Goal: Task Accomplishment & Management: Manage account settings

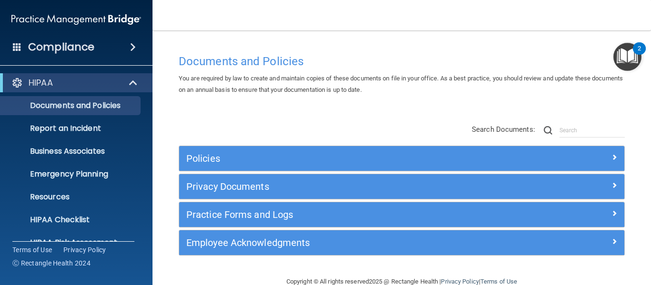
click at [130, 48] on span at bounding box center [133, 46] width 6 height 11
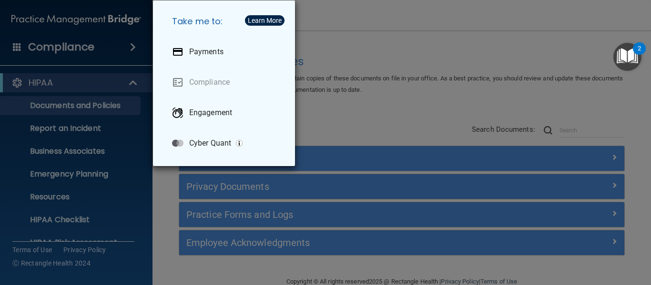
click at [380, 37] on div "Take me to: Payments Compliance Engagement Cyber Quant" at bounding box center [325, 142] width 651 height 285
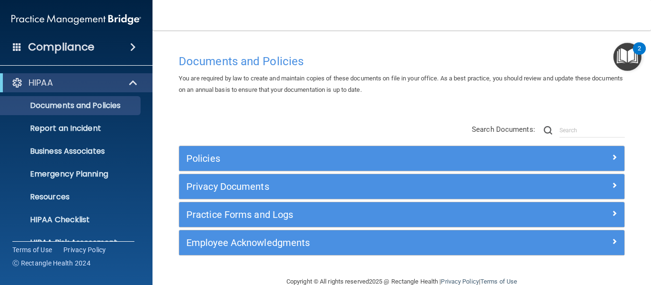
scroll to position [110, 0]
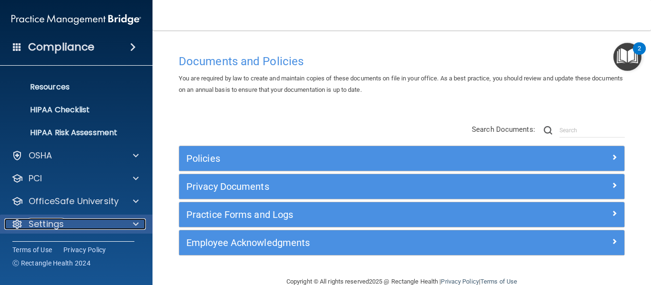
click at [43, 220] on p "Settings" at bounding box center [46, 224] width 35 height 11
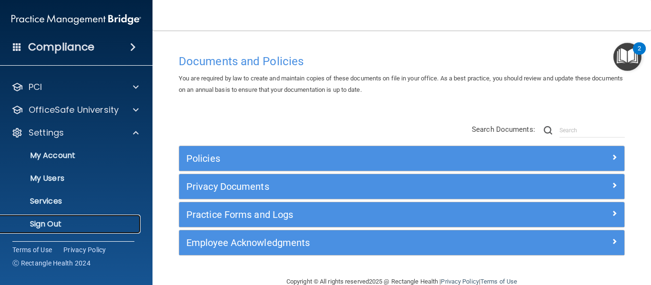
click at [50, 226] on p "Sign Out" at bounding box center [71, 225] width 130 height 10
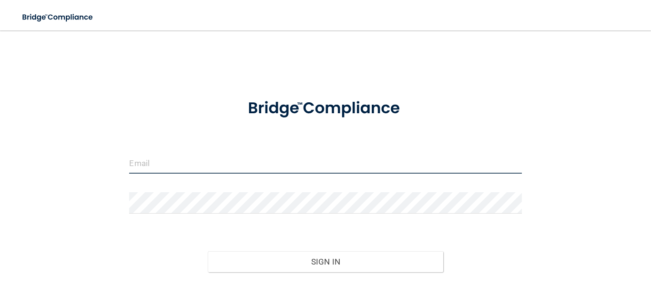
click at [204, 166] on input "email" at bounding box center [325, 162] width 392 height 21
type input "[EMAIL_ADDRESS][DOMAIN_NAME]"
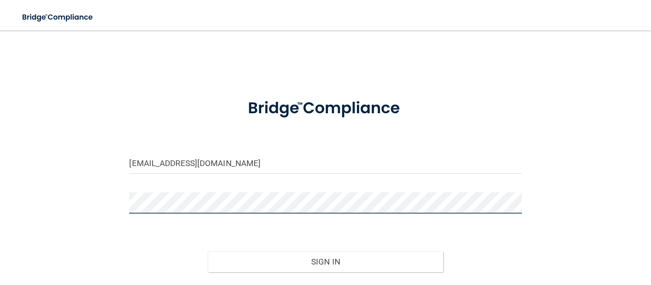
click at [208, 251] on button "Sign In" at bounding box center [325, 261] width 235 height 21
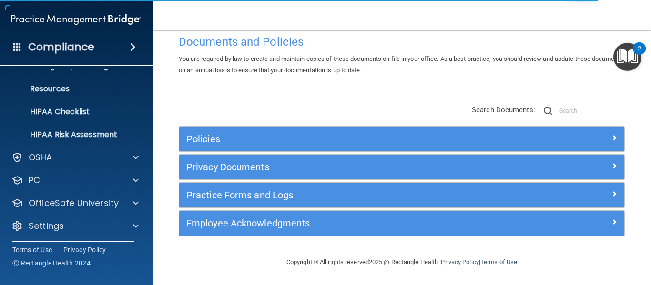
scroll to position [110, 0]
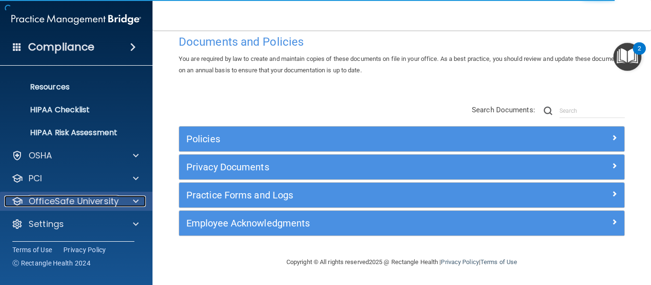
click at [109, 203] on p "OfficeSafe University" at bounding box center [74, 201] width 90 height 11
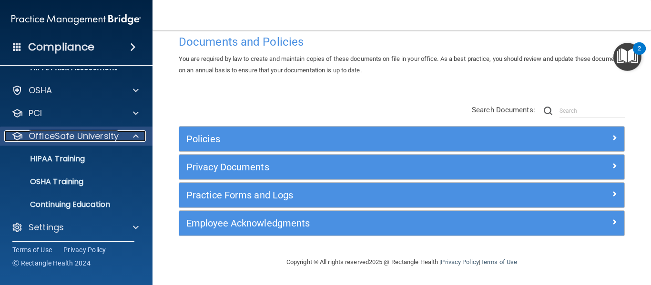
scroll to position [178, 0]
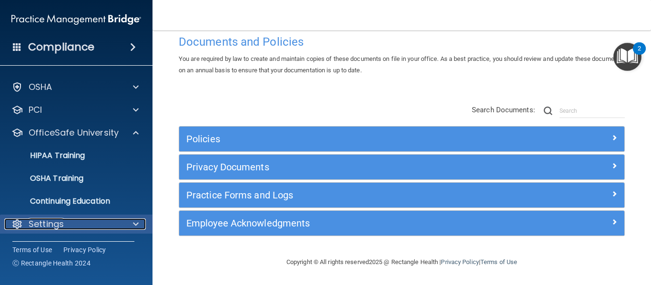
click at [101, 224] on div "Settings" at bounding box center [63, 224] width 118 height 11
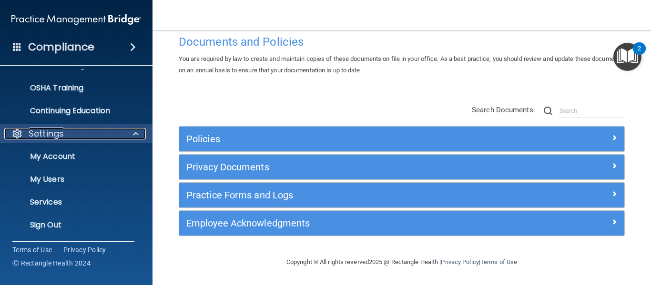
scroll to position [270, 0]
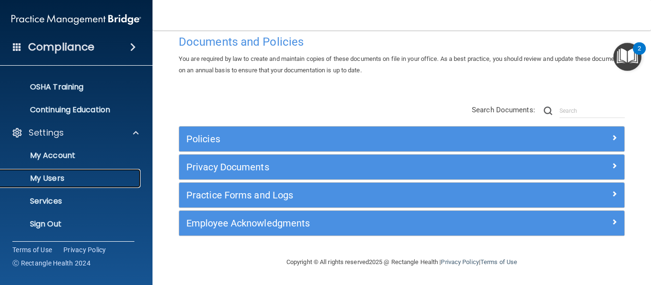
click at [64, 179] on p "My Users" at bounding box center [71, 179] width 130 height 10
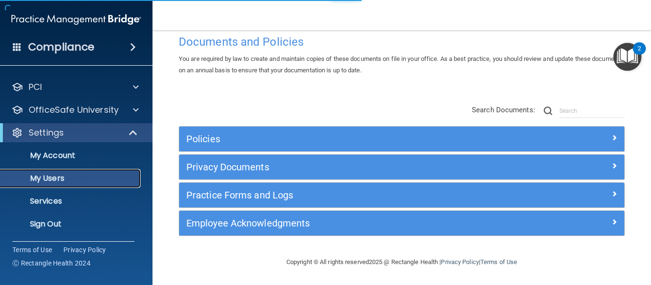
scroll to position [89, 0]
select select "20"
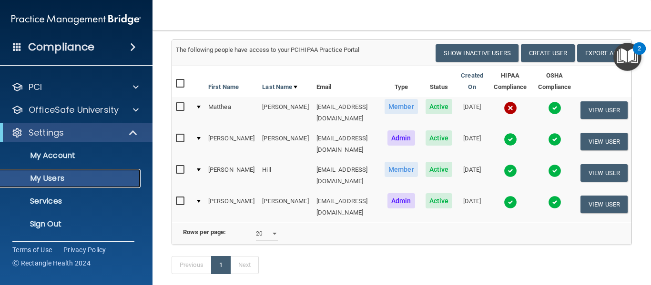
scroll to position [0, 0]
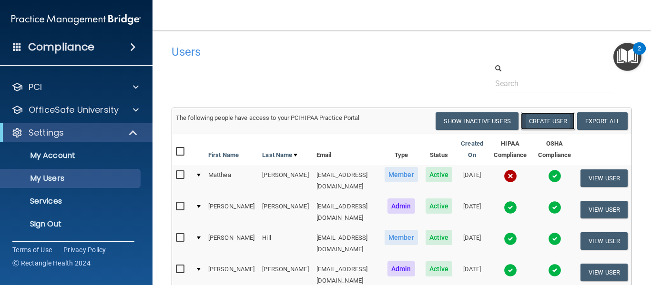
click at [555, 121] on button "Create User" at bounding box center [548, 121] width 54 height 18
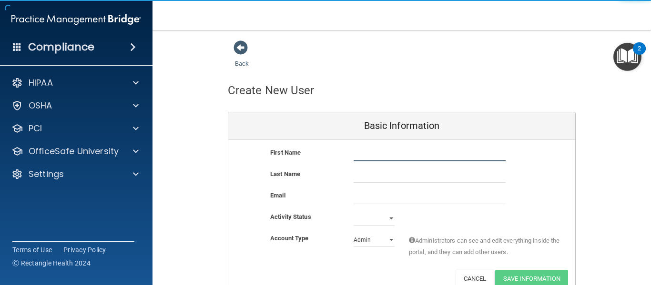
click at [384, 155] on input "text" at bounding box center [429, 154] width 152 height 14
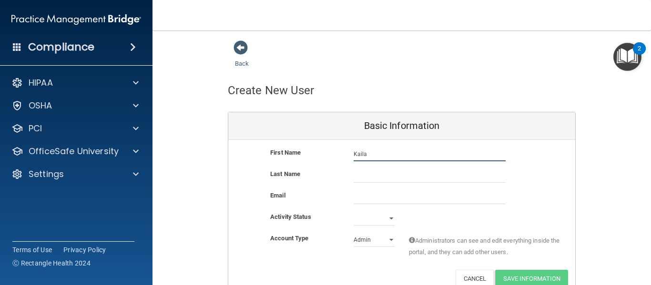
type input "Kaila"
click at [372, 182] on input "text" at bounding box center [429, 176] width 152 height 14
type input "Lango"
click at [370, 202] on input "email" at bounding box center [429, 197] width 152 height 14
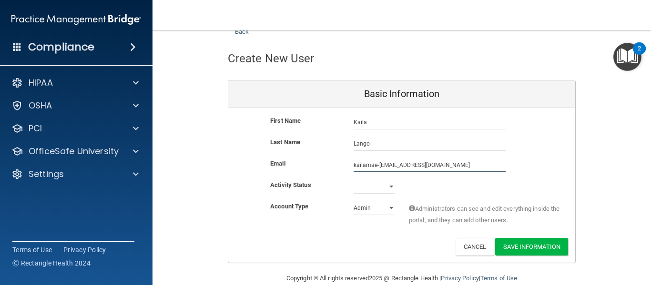
scroll to position [48, 0]
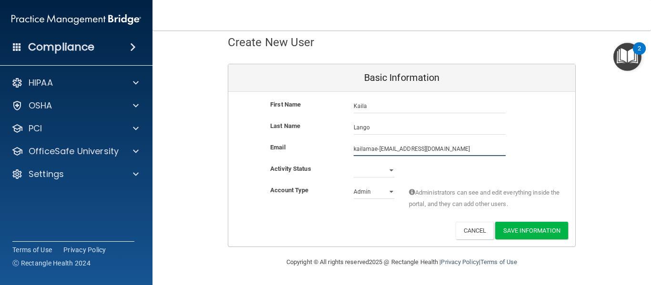
type input "kailamae-68@yahoo.com"
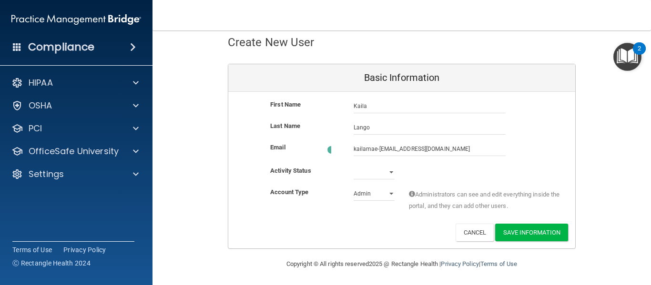
click at [376, 179] on div "Activity Status Active Inactive" at bounding box center [401, 175] width 347 height 21
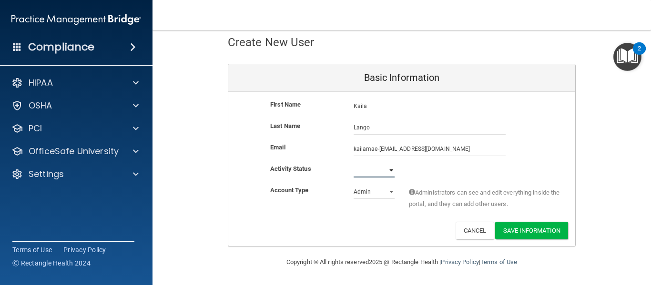
click at [390, 171] on select "Active Inactive" at bounding box center [373, 170] width 41 height 14
select select "active"
click at [353, 163] on select "Active Inactive" at bounding box center [373, 170] width 41 height 14
click at [388, 192] on select "Admin Member" at bounding box center [373, 192] width 41 height 14
select select "practice_member"
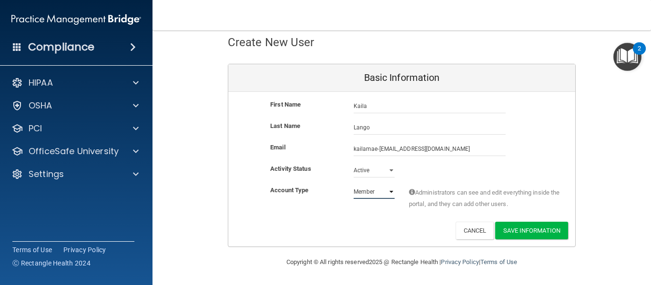
click at [353, 185] on select "Admin Member" at bounding box center [373, 192] width 41 height 14
click at [527, 231] on button "Save Information" at bounding box center [531, 231] width 73 height 18
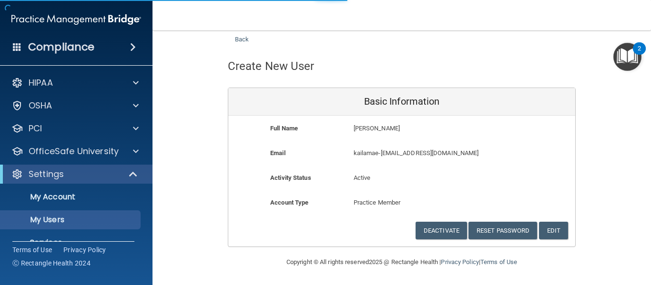
scroll to position [152, 0]
select select "20"
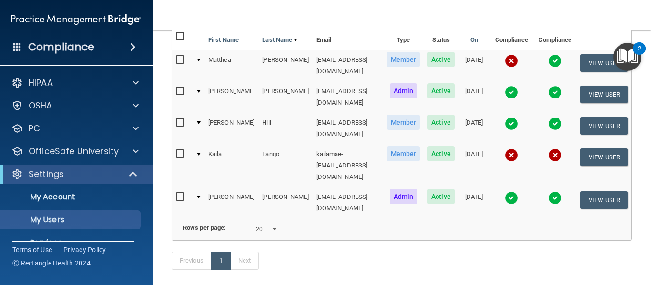
click at [177, 151] on input "checkbox" at bounding box center [181, 155] width 11 height 8
checkbox input "false"
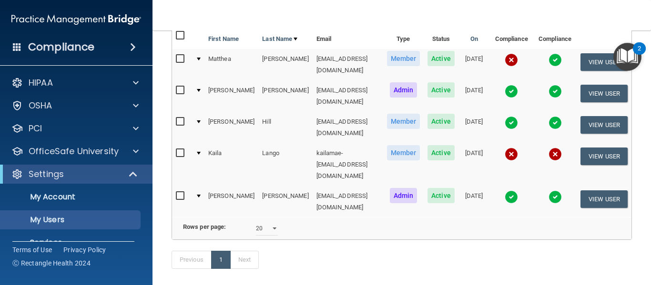
scroll to position [152, 0]
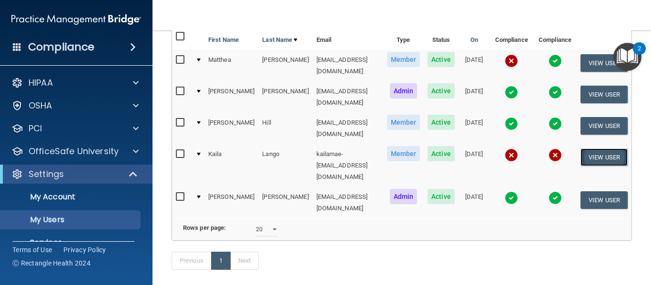
click at [603, 149] on button "View User" at bounding box center [603, 158] width 47 height 18
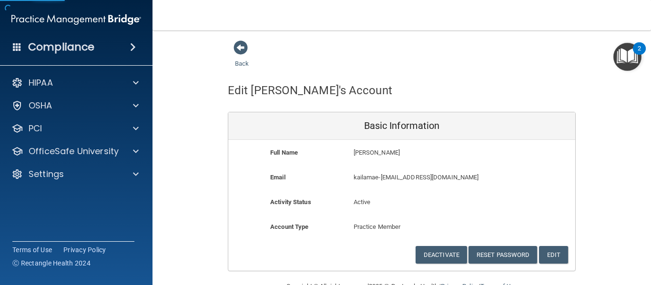
scroll to position [24, 0]
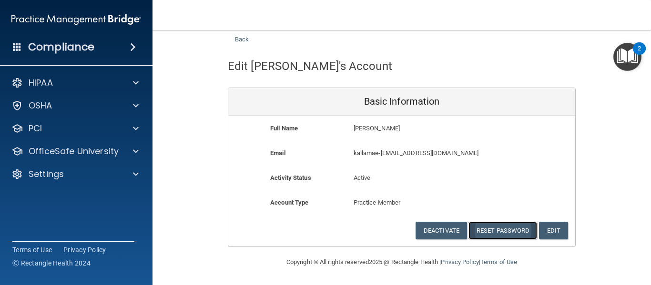
click at [490, 230] on button "Reset Password" at bounding box center [502, 231] width 69 height 18
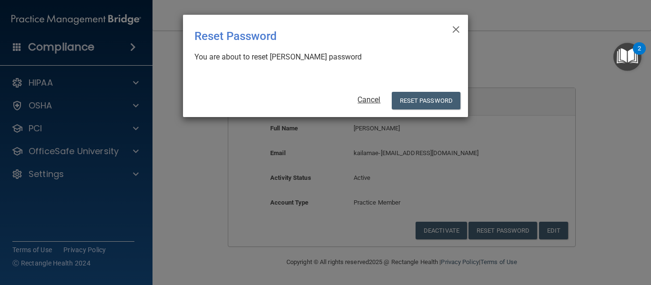
click at [369, 98] on link "Cancel" at bounding box center [368, 99] width 23 height 9
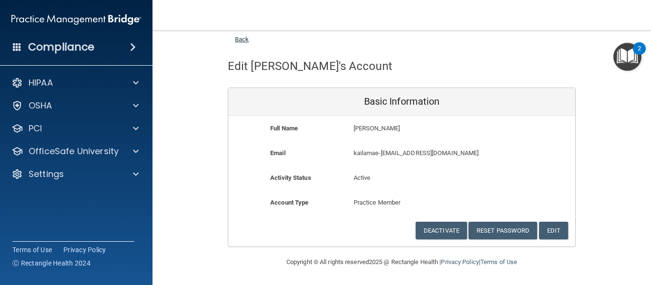
click at [244, 38] on link "Back" at bounding box center [242, 33] width 14 height 19
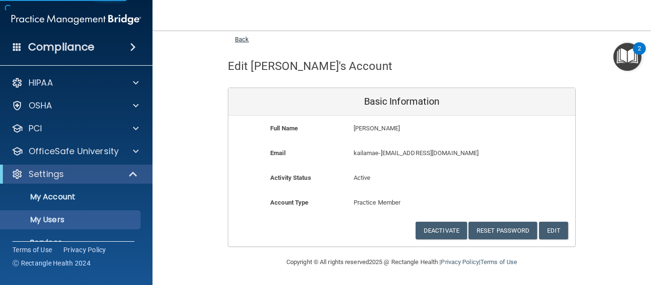
select select "20"
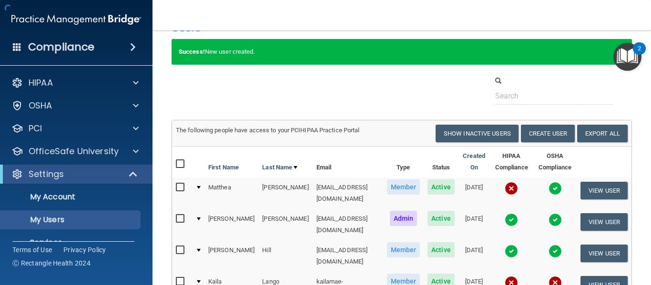
scroll to position [152, 0]
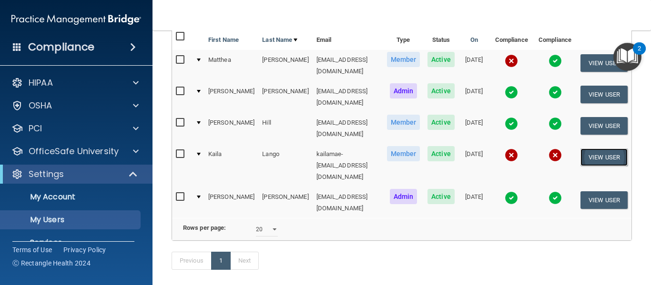
click at [597, 149] on button "View User" at bounding box center [603, 158] width 47 height 18
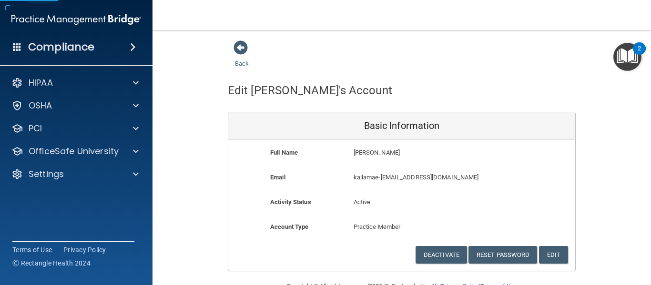
scroll to position [24, 0]
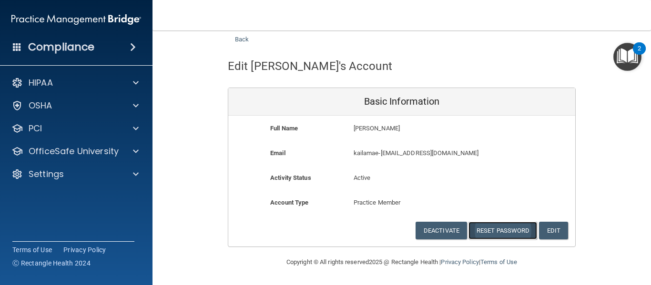
click at [503, 230] on button "Reset Password" at bounding box center [502, 231] width 69 height 18
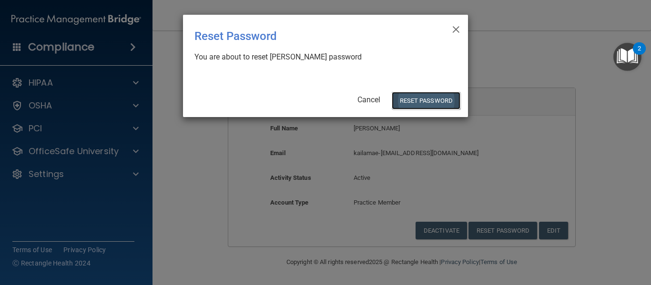
click at [424, 101] on button "Reset Password" at bounding box center [426, 101] width 69 height 18
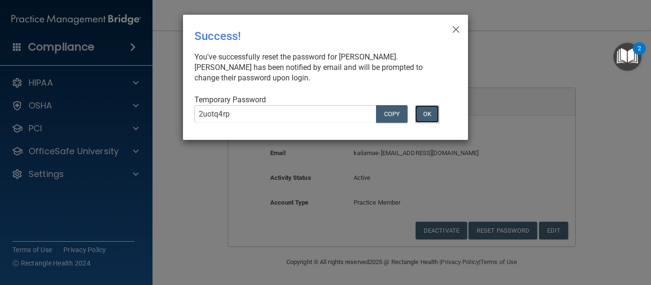
click at [427, 115] on button "OK" at bounding box center [427, 114] width 24 height 18
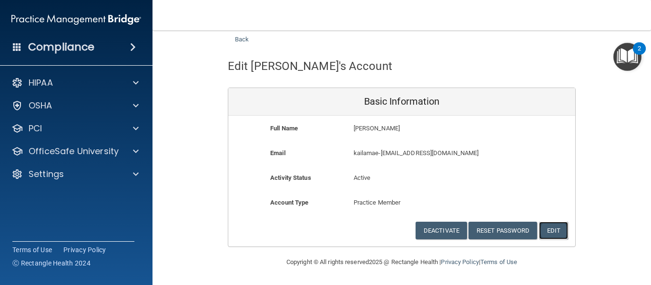
click at [558, 230] on button "Edit" at bounding box center [553, 231] width 29 height 18
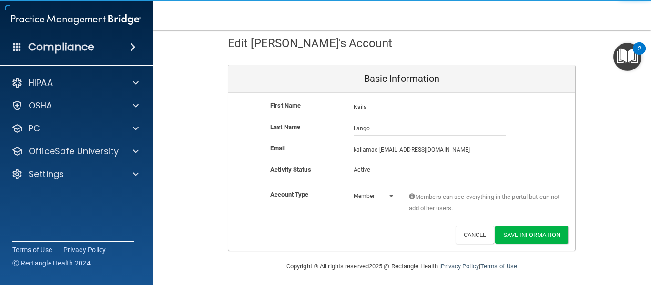
scroll to position [48, 0]
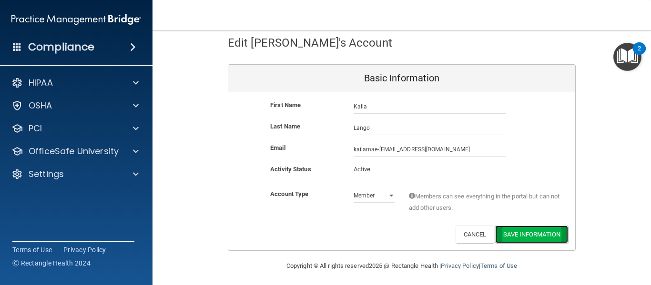
click at [546, 236] on button "Save Information" at bounding box center [531, 235] width 73 height 18
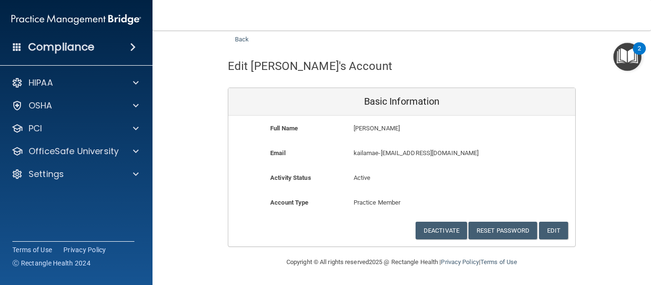
scroll to position [24, 0]
click at [494, 232] on button "Reset Password" at bounding box center [502, 231] width 69 height 18
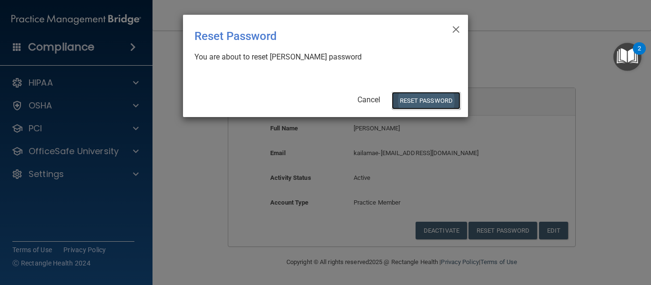
click at [430, 101] on button "Reset Password" at bounding box center [426, 101] width 69 height 18
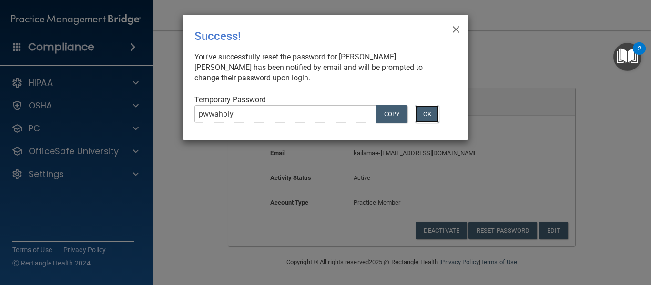
click at [431, 114] on button "OK" at bounding box center [427, 114] width 24 height 18
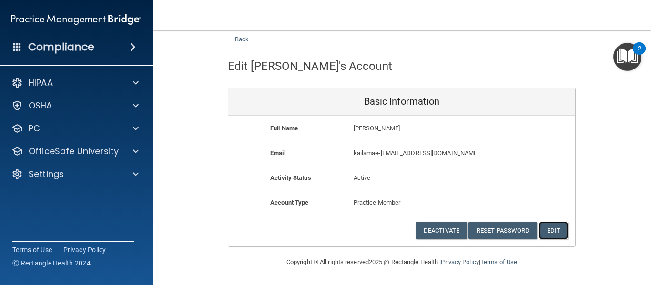
click at [553, 232] on button "Edit" at bounding box center [553, 231] width 29 height 18
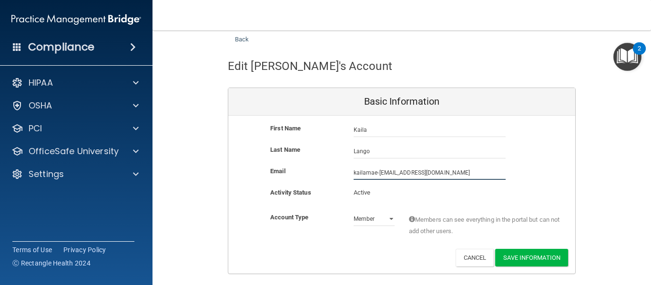
click at [380, 173] on input "kailamae-68@yahoo.com" at bounding box center [429, 173] width 152 height 14
type input "kailamae_68@yahoo.com"
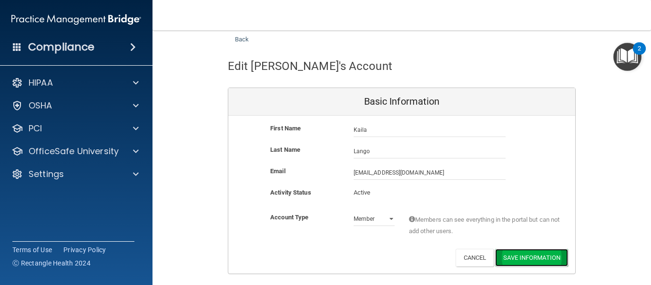
click at [530, 259] on button "Save Information" at bounding box center [531, 258] width 73 height 18
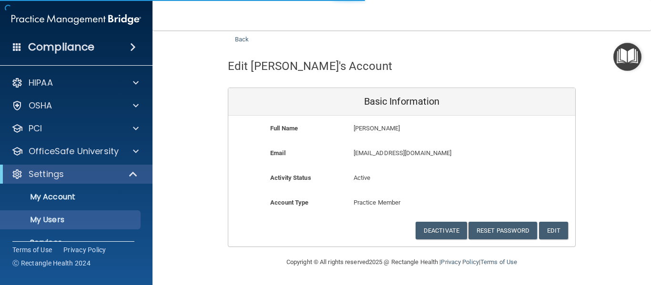
select select "20"
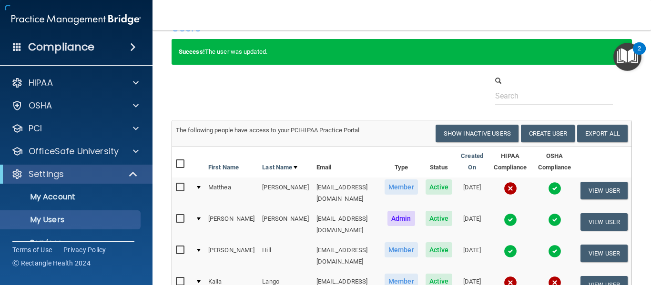
scroll to position [152, 0]
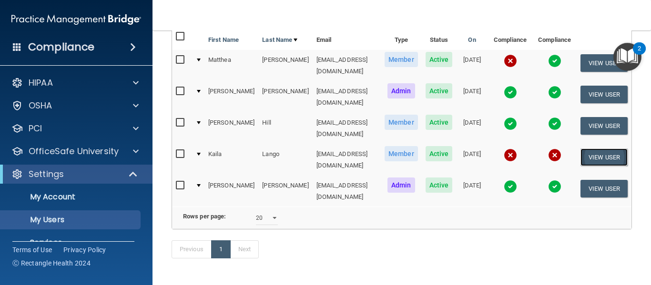
click at [606, 149] on button "View User" at bounding box center [603, 158] width 47 height 18
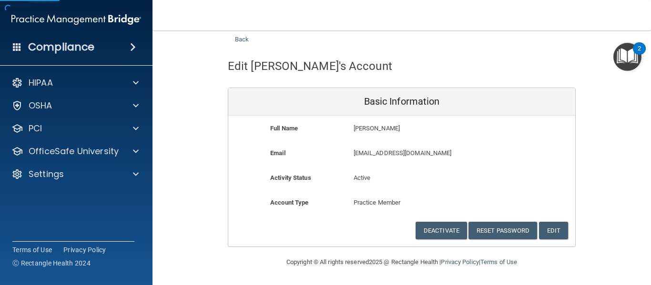
scroll to position [24, 0]
click at [504, 233] on button "Reset Password" at bounding box center [502, 231] width 69 height 18
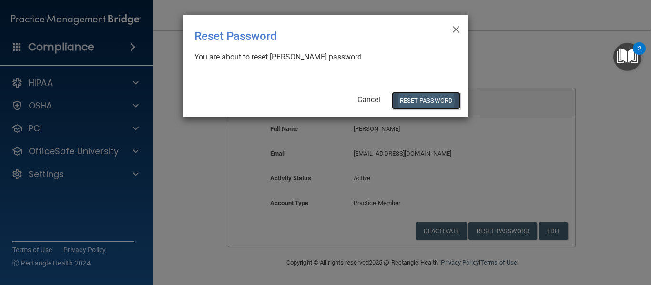
click at [433, 101] on button "Reset Password" at bounding box center [426, 101] width 69 height 18
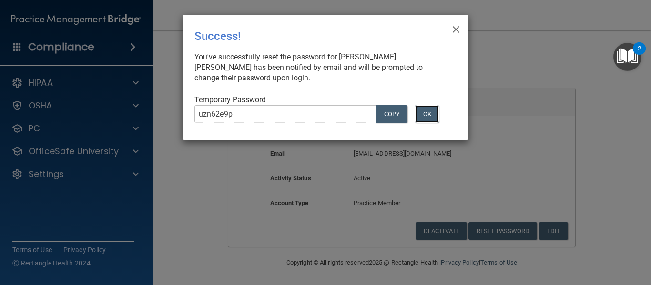
click at [429, 114] on button "OK" at bounding box center [427, 114] width 24 height 18
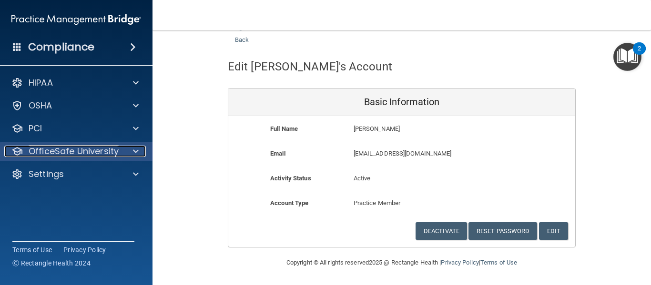
click at [70, 153] on p "OfficeSafe University" at bounding box center [74, 151] width 90 height 11
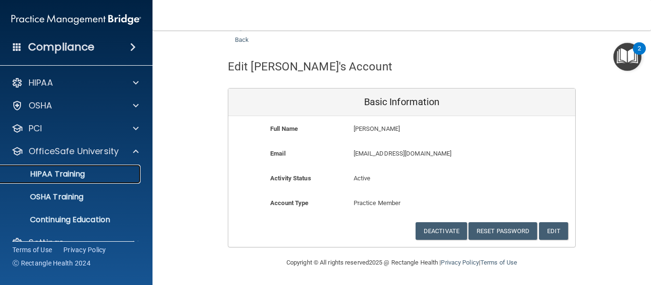
click at [64, 176] on p "HIPAA Training" at bounding box center [45, 175] width 79 height 10
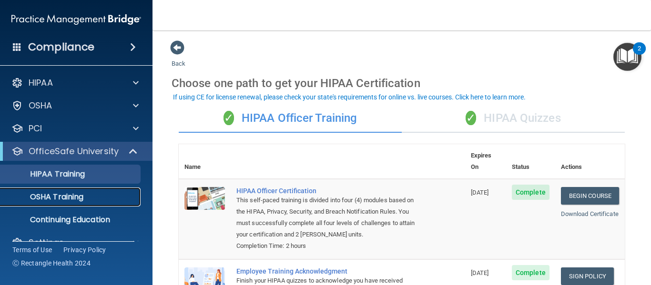
click at [80, 196] on p "OSHA Training" at bounding box center [44, 197] width 77 height 10
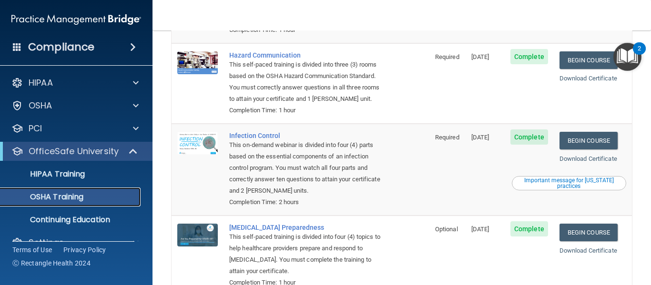
scroll to position [167, 0]
click at [578, 177] on div "Important message for California practices" at bounding box center [568, 182] width 111 height 11
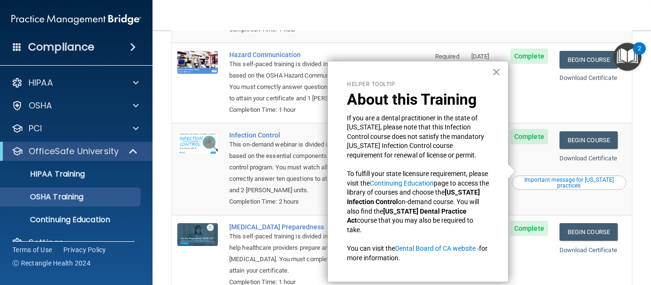
click at [499, 73] on button "×" at bounding box center [496, 71] width 9 height 15
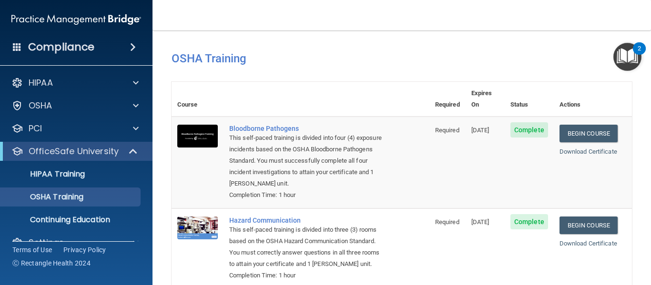
scroll to position [0, 0]
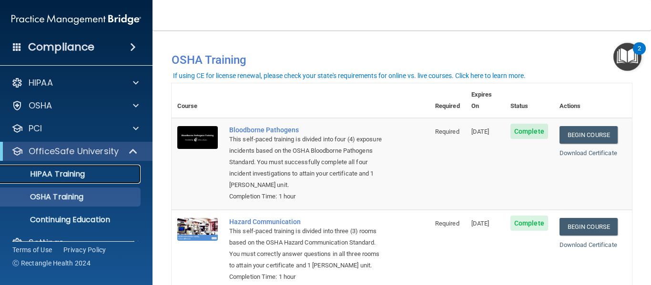
click at [59, 174] on p "HIPAA Training" at bounding box center [45, 175] width 79 height 10
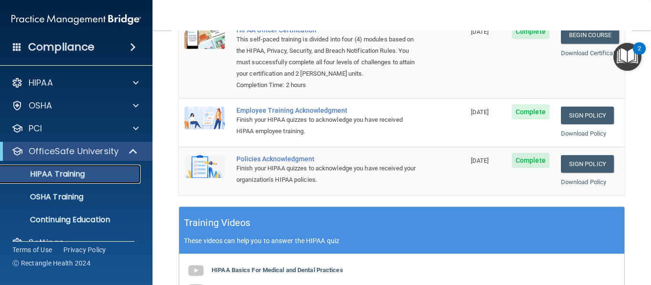
scroll to position [158, 0]
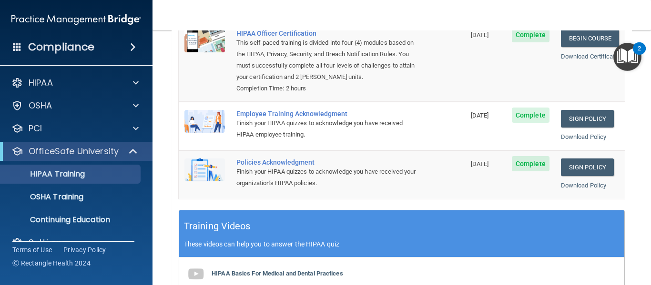
click at [201, 110] on img at bounding box center [204, 121] width 40 height 23
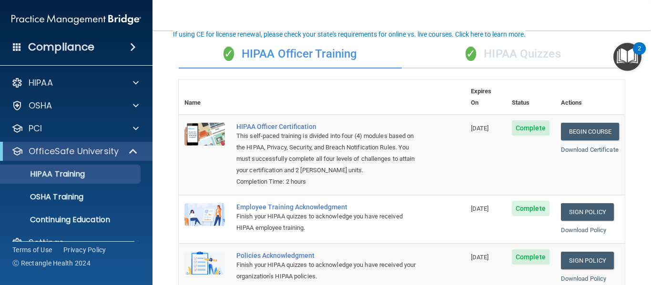
scroll to position [61, 0]
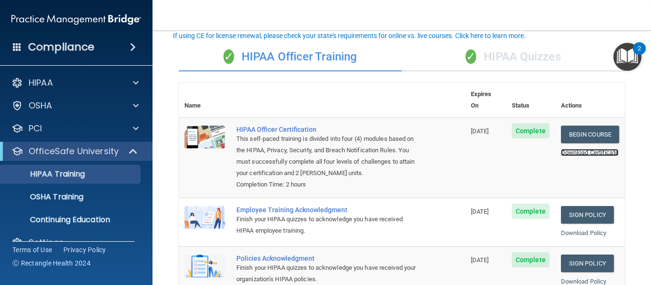
click at [585, 149] on link "Download Certificate" at bounding box center [590, 152] width 58 height 7
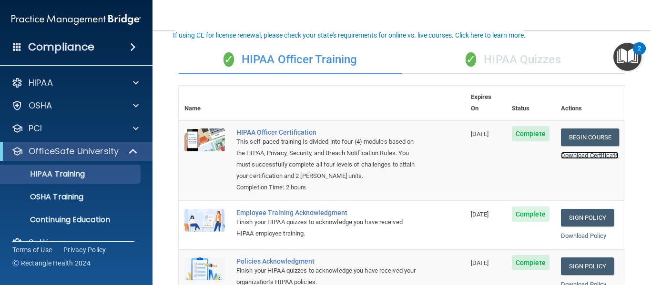
scroll to position [63, 0]
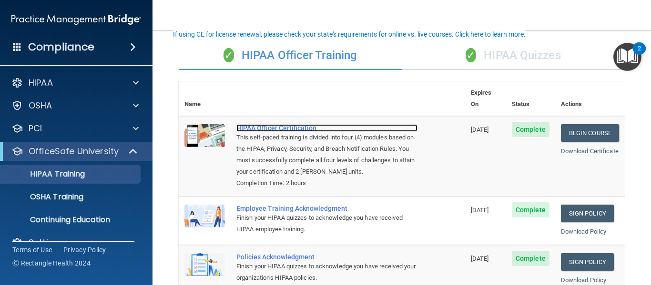
click at [298, 124] on div "HIPAA Officer Certification" at bounding box center [326, 128] width 181 height 8
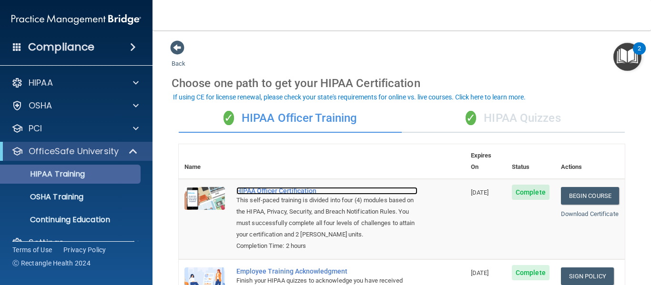
scroll to position [19, 0]
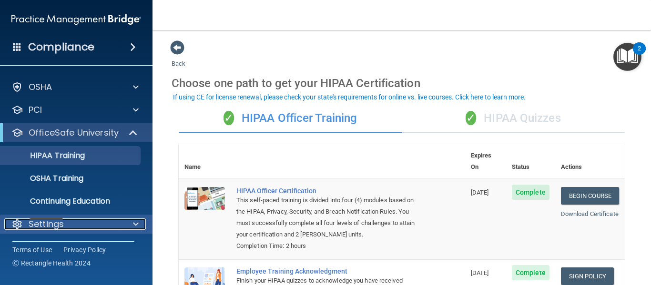
click at [70, 230] on div "Settings" at bounding box center [63, 224] width 118 height 11
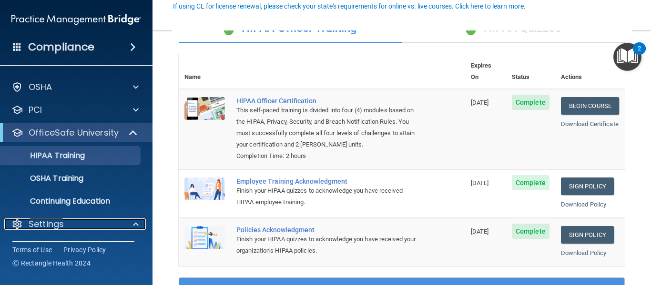
scroll to position [91, 0]
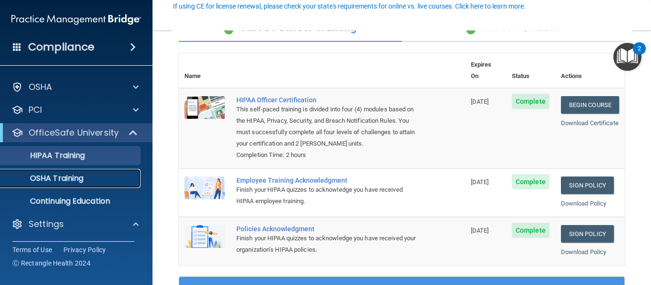
click at [46, 179] on p "OSHA Training" at bounding box center [44, 179] width 77 height 10
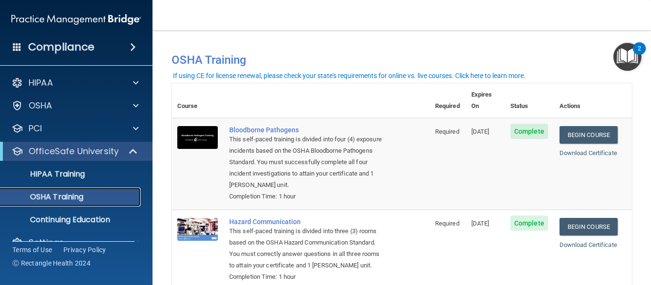
scroll to position [19, 0]
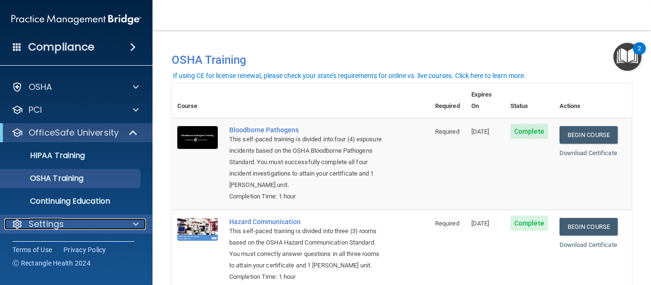
click at [60, 221] on p "Settings" at bounding box center [46, 224] width 35 height 11
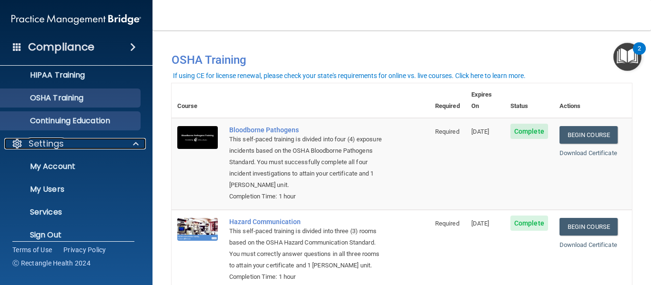
scroll to position [110, 0]
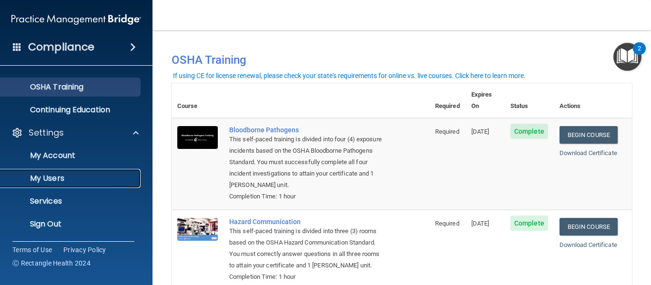
click at [74, 178] on p "My Users" at bounding box center [71, 179] width 130 height 10
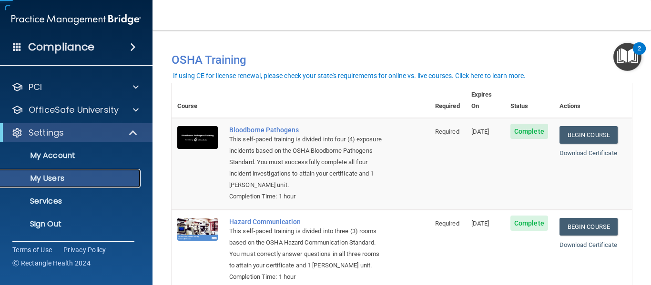
scroll to position [41, 0]
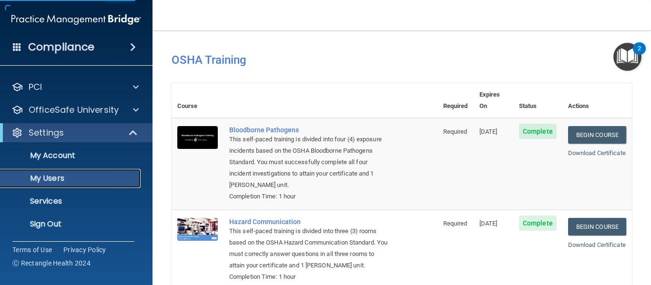
select select "20"
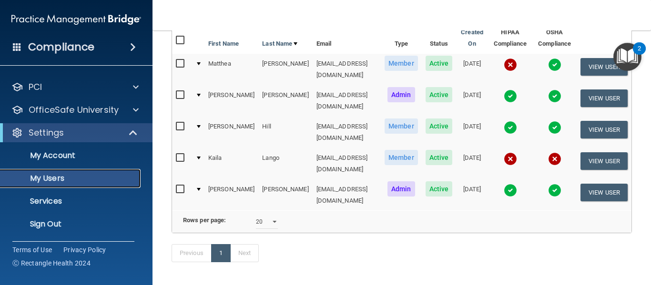
scroll to position [115, 0]
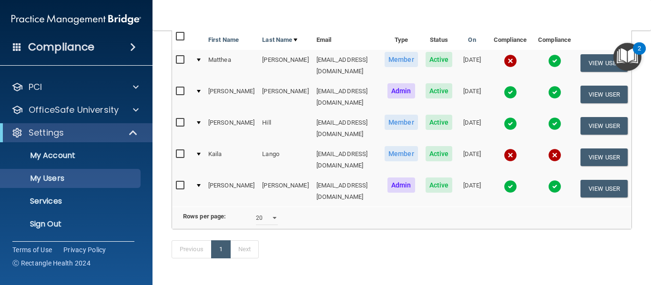
click at [553, 180] on img at bounding box center [554, 186] width 13 height 13
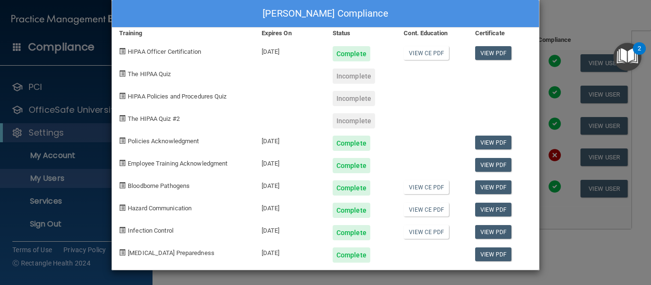
scroll to position [0, 0]
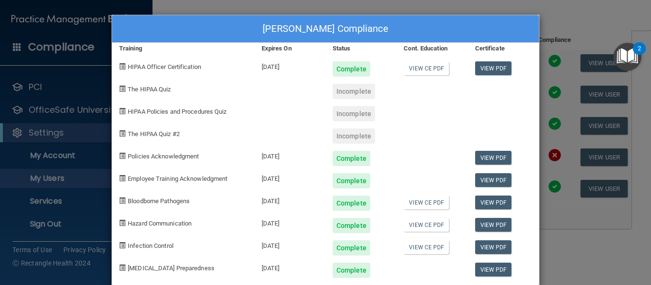
click at [549, 21] on div "Holly Palmer's Compliance Training Expires On Status Cont. Education Certificat…" at bounding box center [325, 142] width 651 height 285
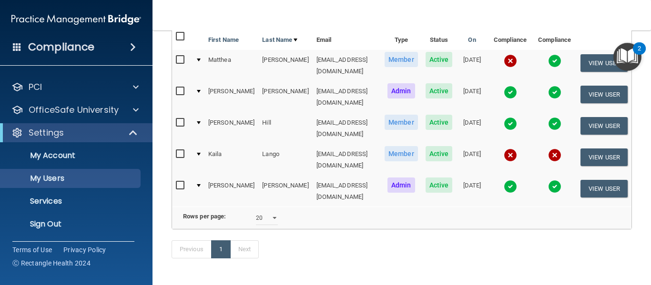
click at [560, 86] on img at bounding box center [554, 92] width 13 height 13
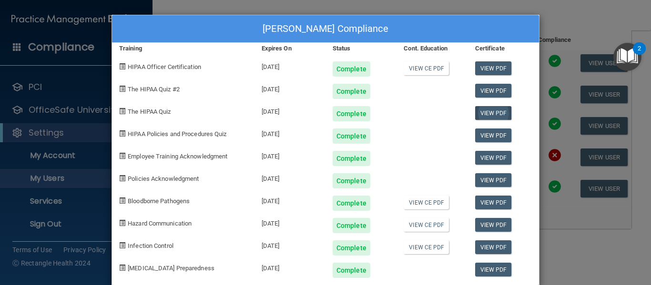
scroll to position [1, 0]
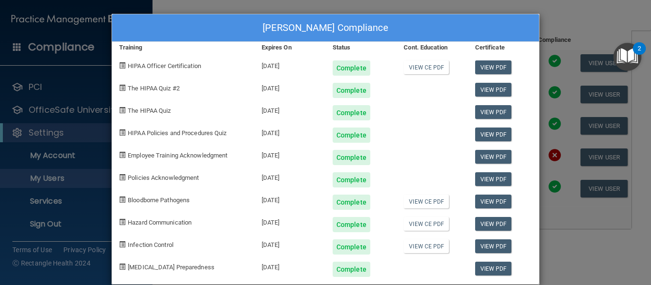
click at [578, 17] on div "Colleen Evans's Compliance Training Expires On Status Cont. Education Certifica…" at bounding box center [325, 142] width 651 height 285
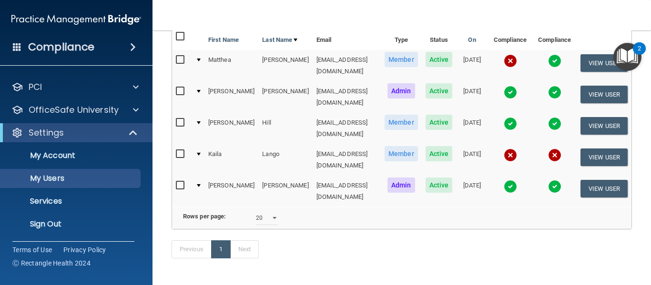
click at [517, 89] on img at bounding box center [509, 92] width 13 height 13
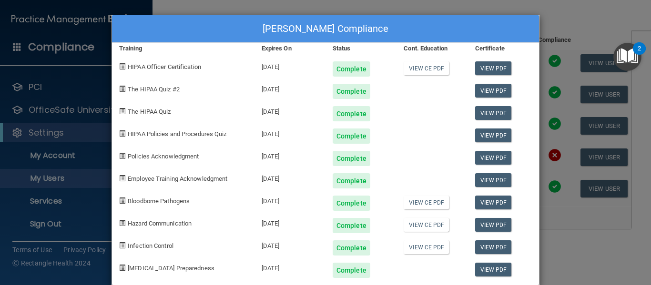
click at [568, 23] on div "Colleen Evans's Compliance Training Expires On Status Cont. Education Certifica…" at bounding box center [325, 142] width 651 height 285
